Goal: Check status: Check status

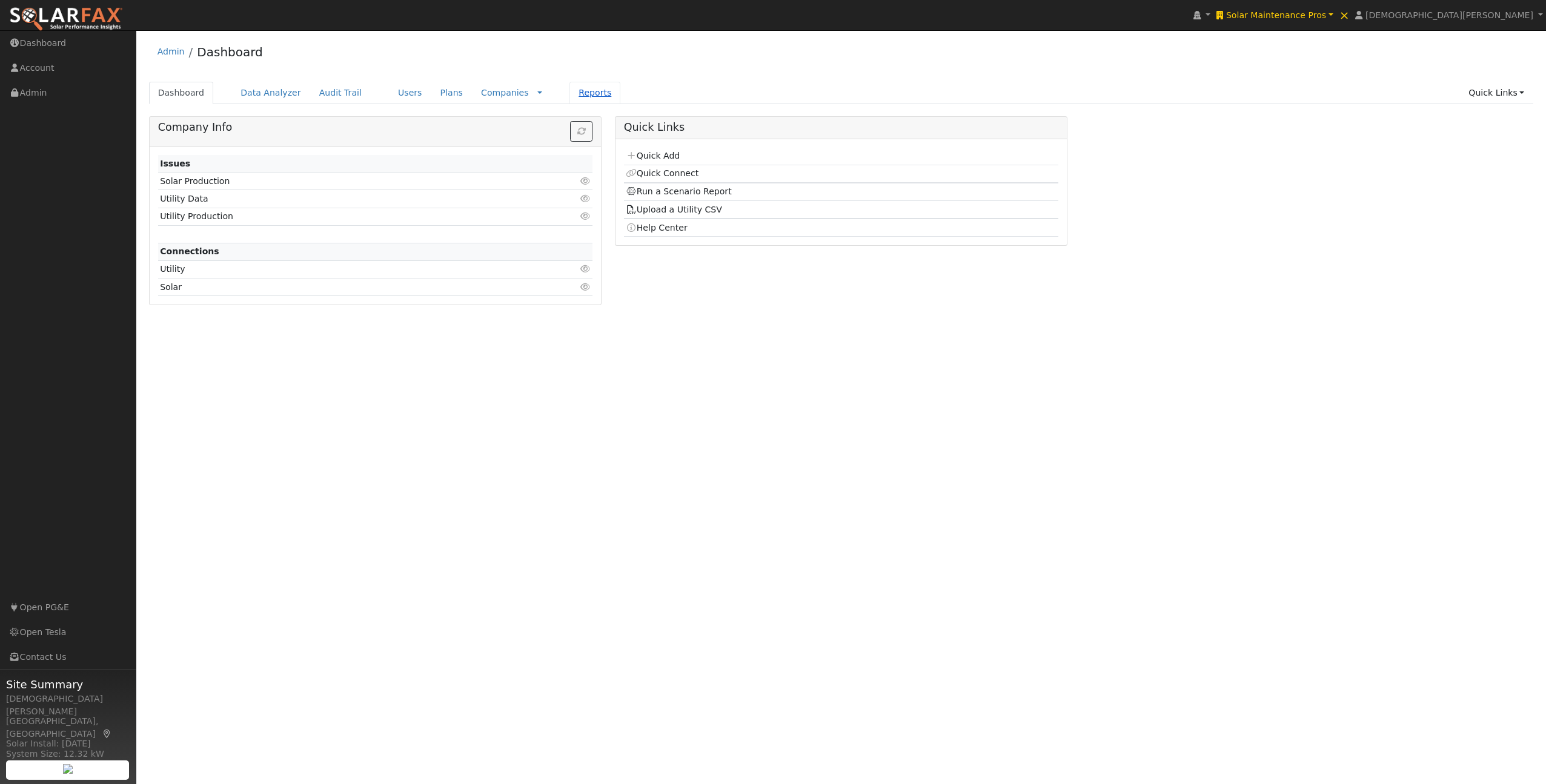
click at [570, 91] on link "Reports" at bounding box center [595, 92] width 51 height 22
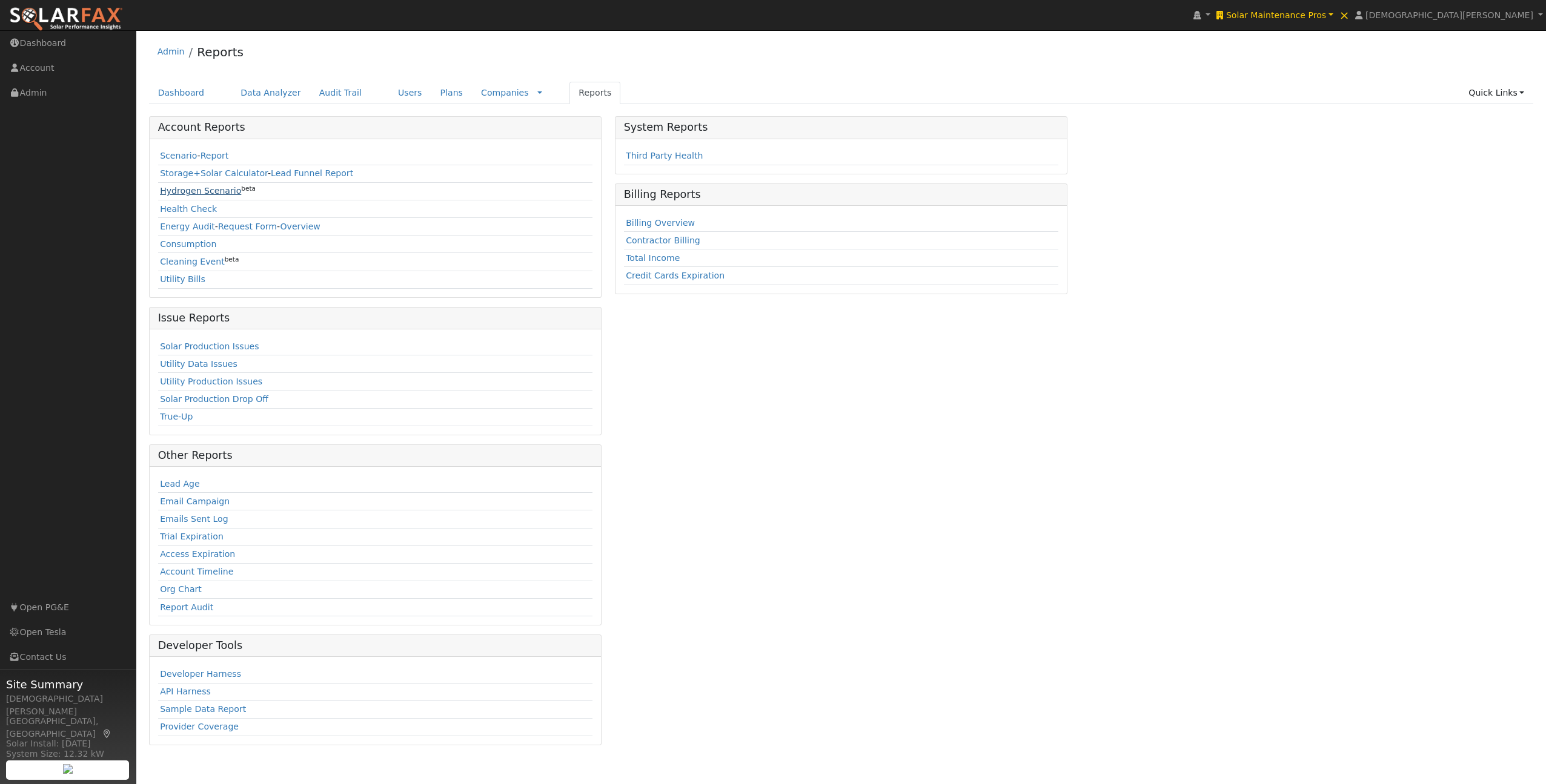
click at [190, 190] on link "Hydrogen Scenario" at bounding box center [201, 191] width 81 height 10
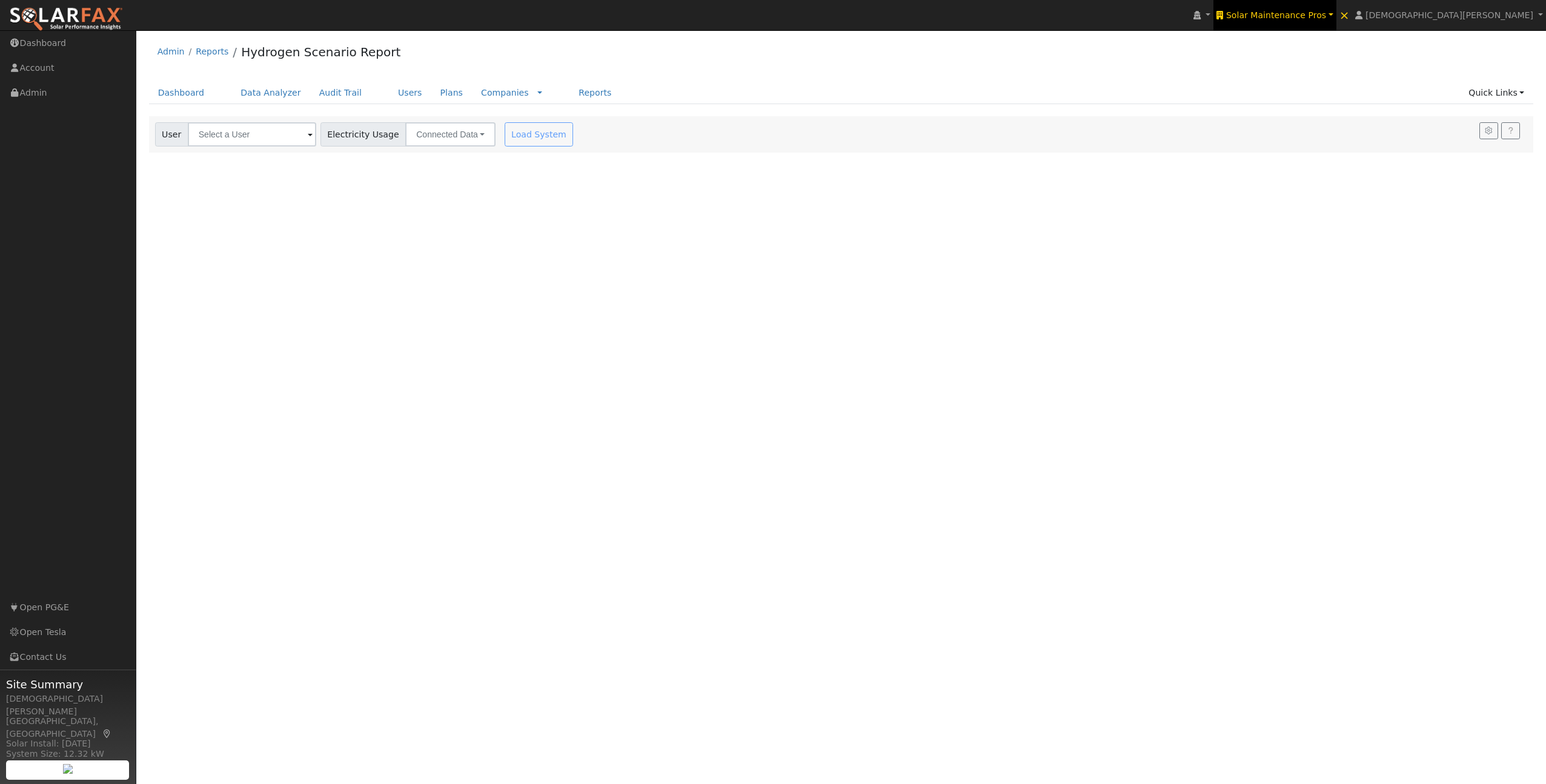
click at [1326, 15] on span "Solar Maintenance Pros" at bounding box center [1275, 15] width 100 height 10
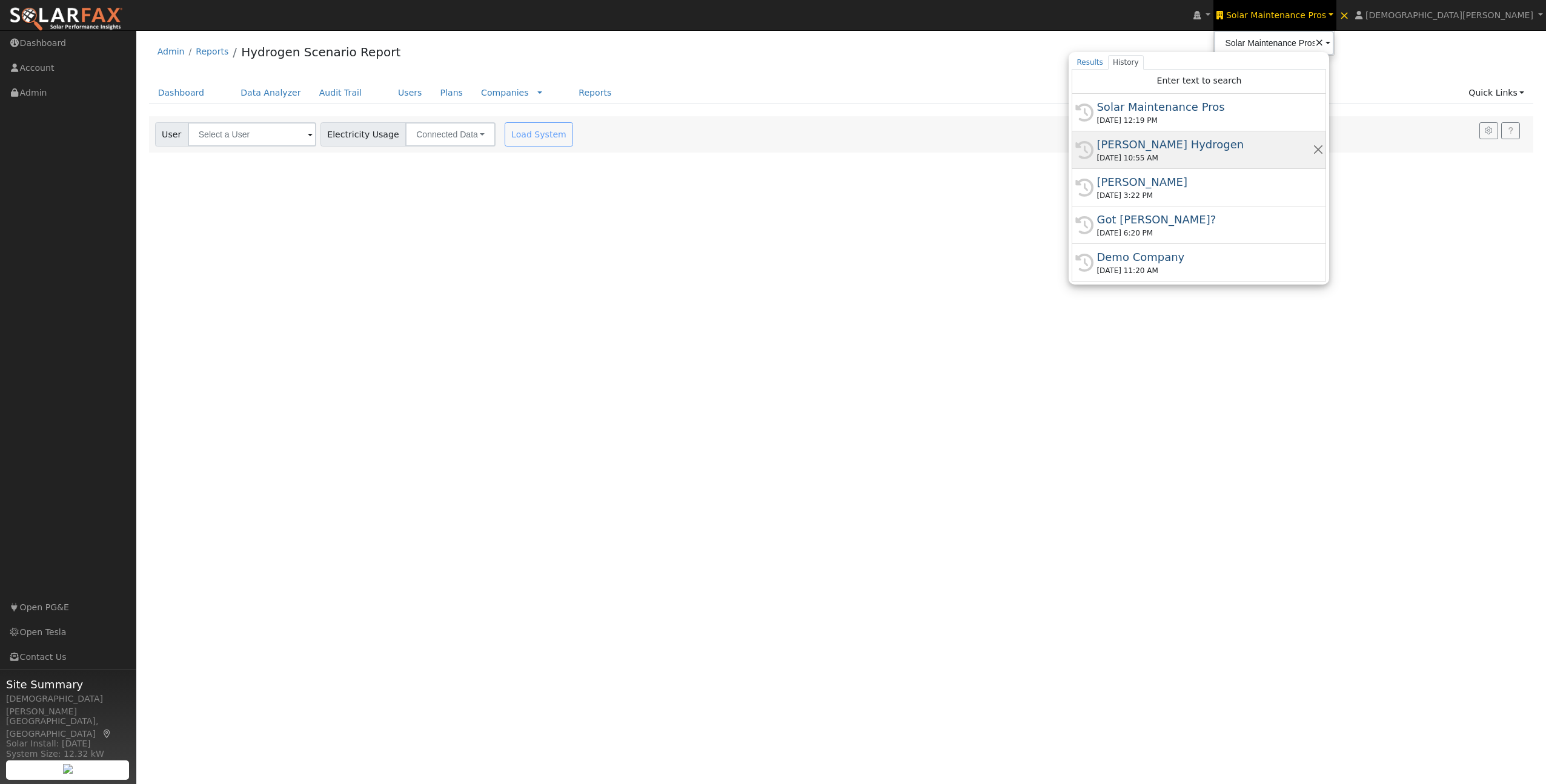
click at [1308, 143] on div "Carrisa Hydrogen" at bounding box center [1204, 144] width 216 height 16
type input "Carrisa Hydrogen"
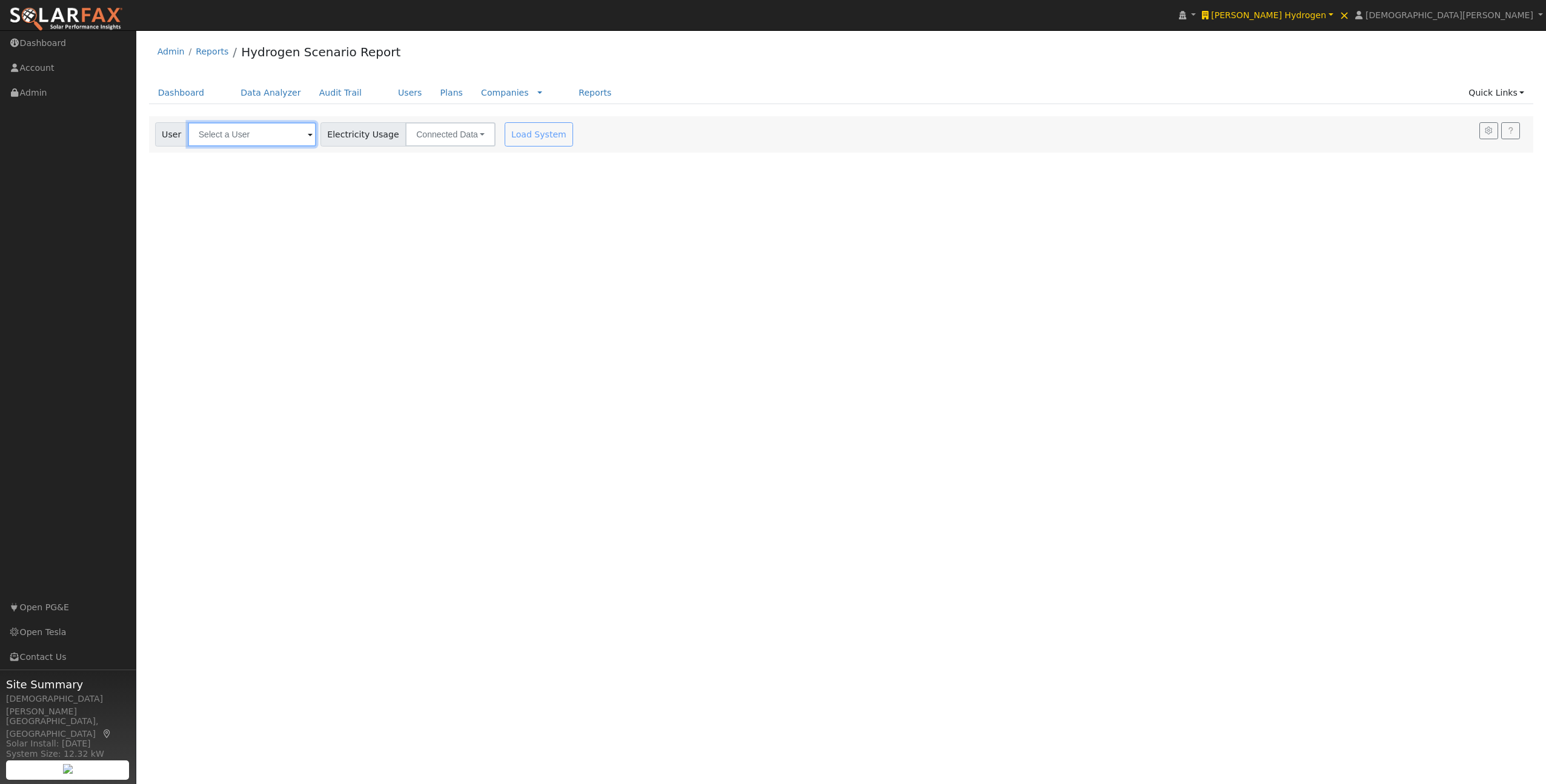
click at [227, 129] on input "text" at bounding box center [252, 134] width 128 height 24
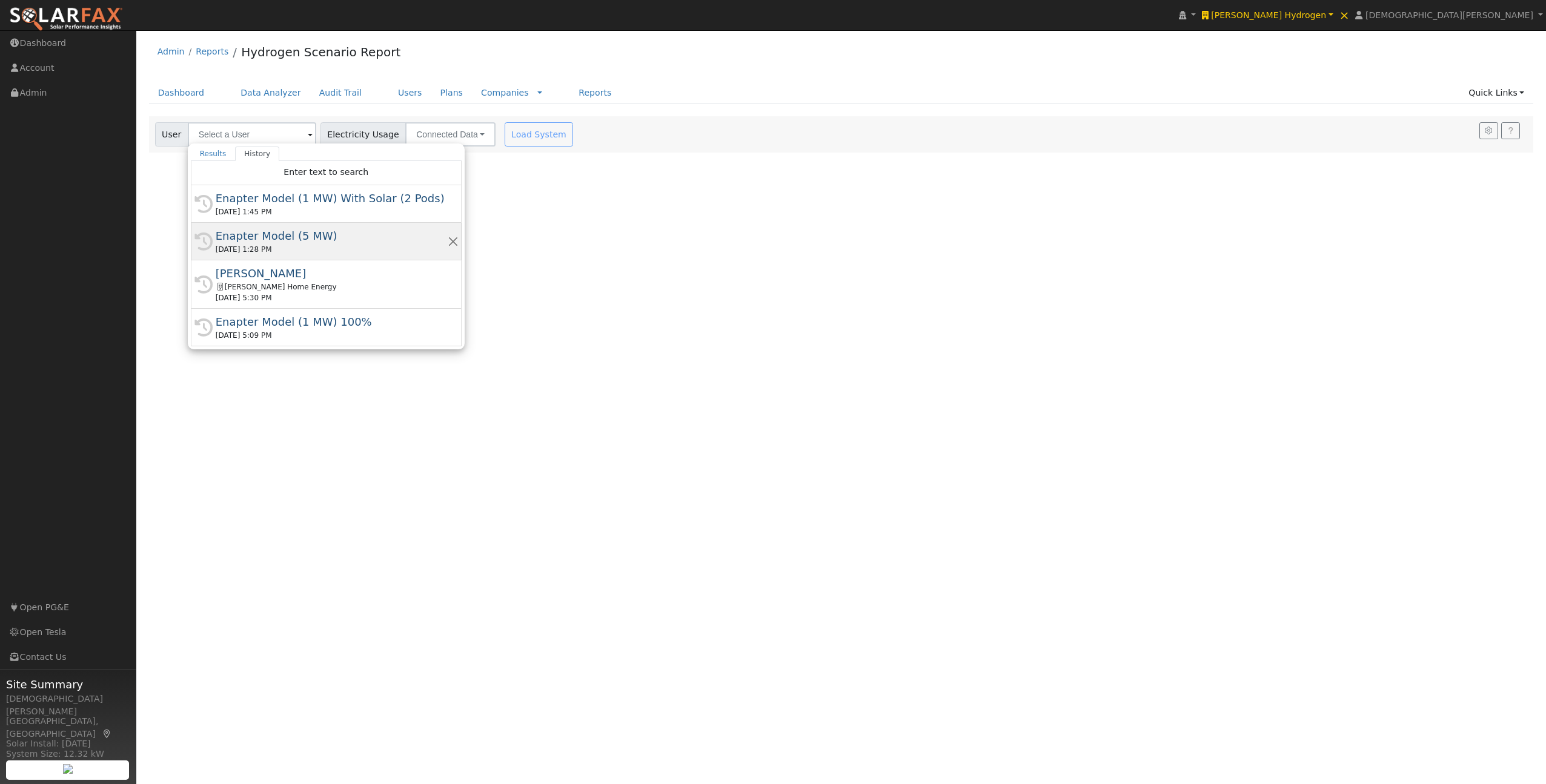
click at [266, 244] on div "09/25/2025 1:28 PM" at bounding box center [332, 250] width 232 height 11
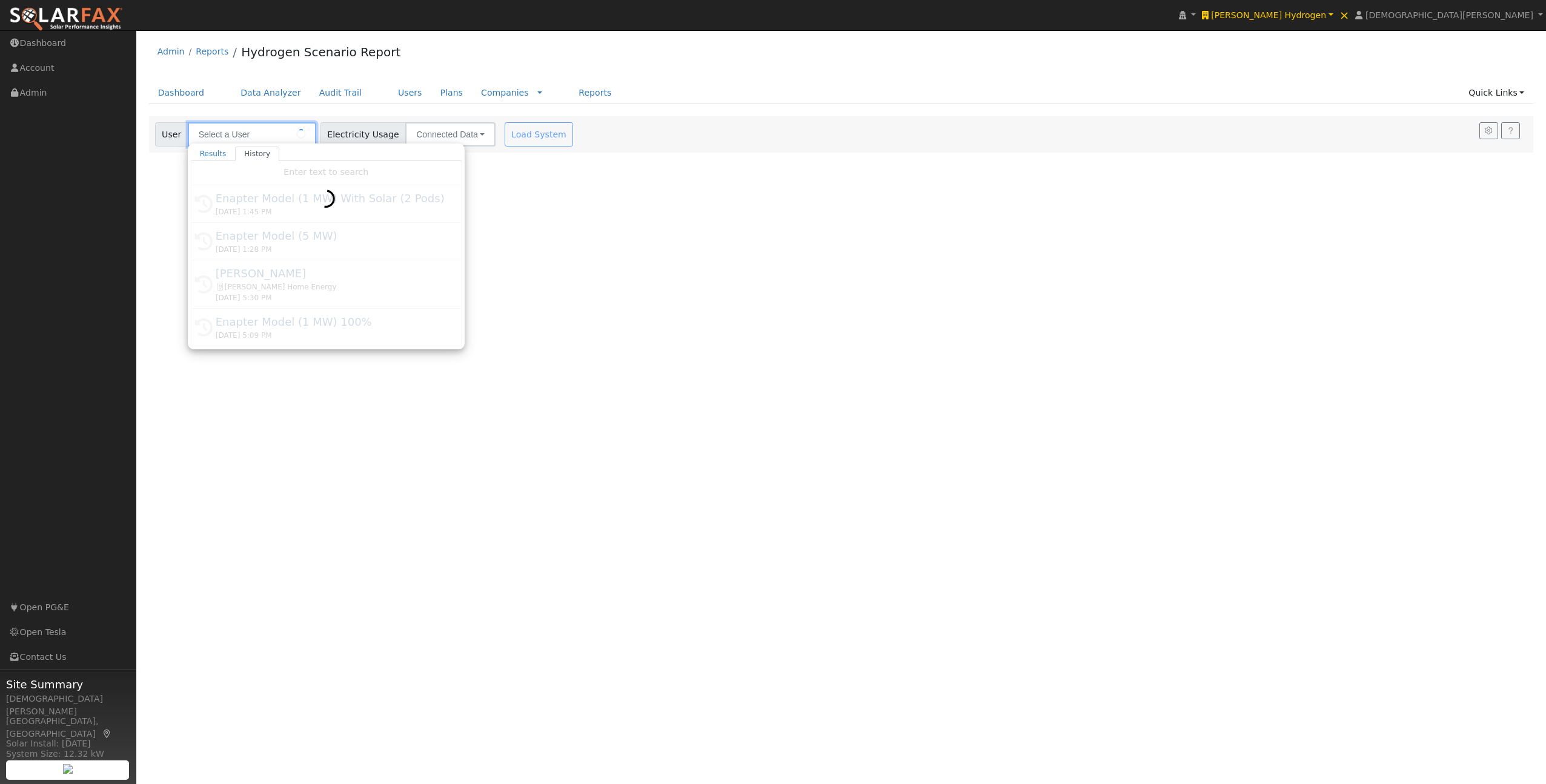
type input "Enapter Model (5 MW)"
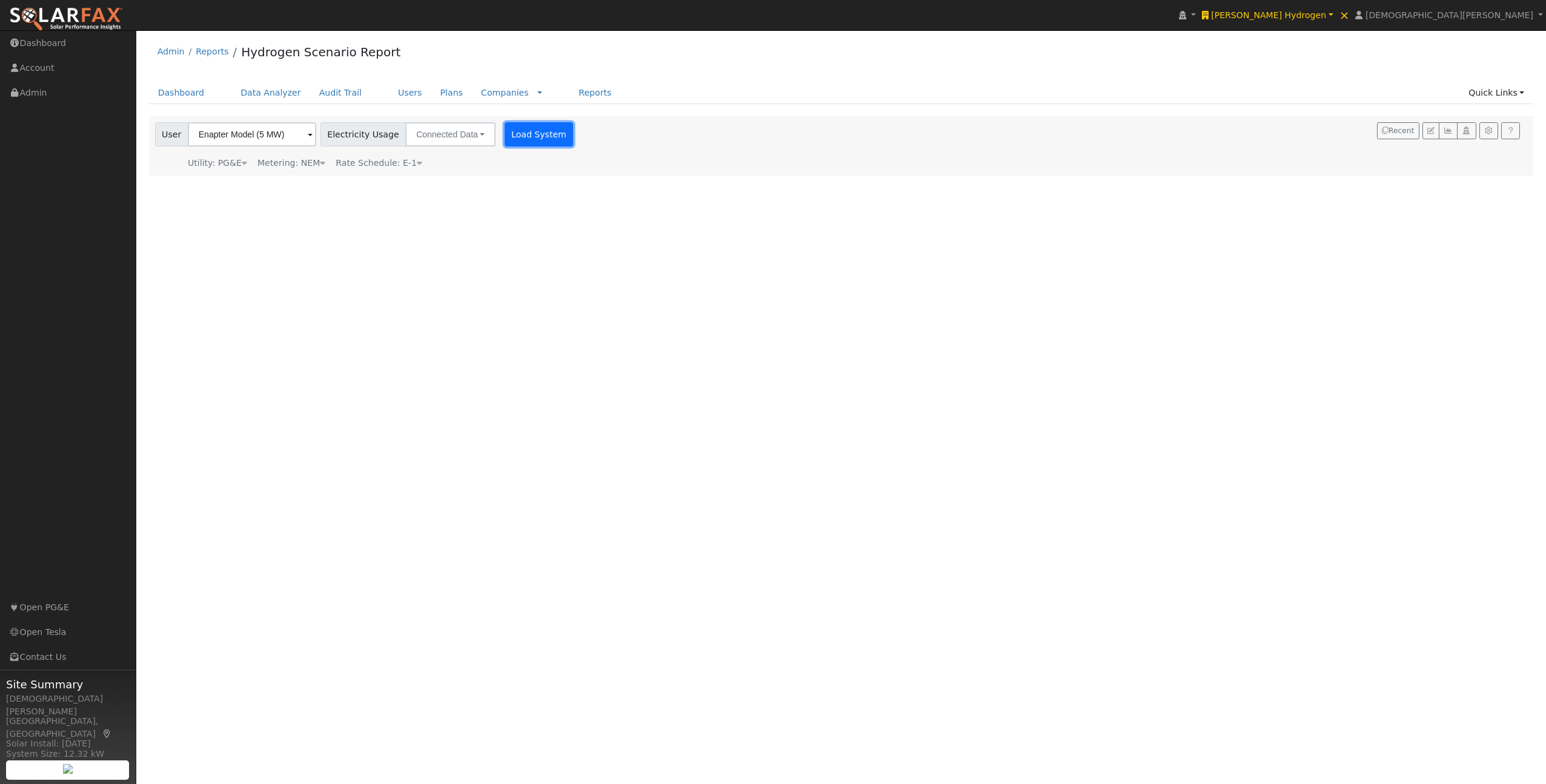
click at [519, 128] on button "Load System" at bounding box center [539, 134] width 69 height 24
